Goal: Information Seeking & Learning: Learn about a topic

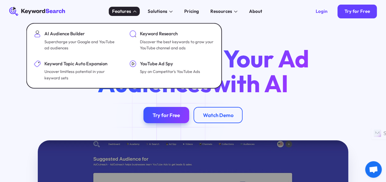
click at [133, 14] on div "Features" at bounding box center [124, 11] width 31 height 9
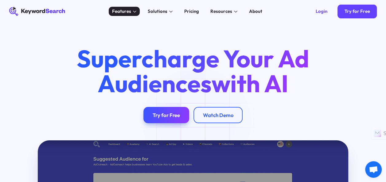
click at [132, 13] on div "Features" at bounding box center [124, 11] width 31 height 9
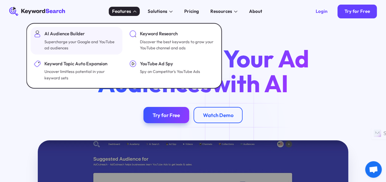
click at [65, 38] on div "AI Audience Builder Supercharge your Google and YouTube ad audiences" at bounding box center [81, 40] width 74 height 21
